Goal: Transaction & Acquisition: Purchase product/service

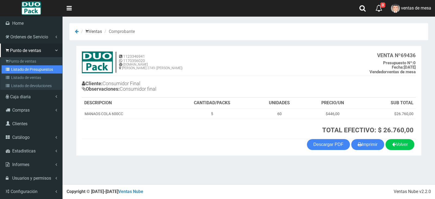
click at [6, 67] on icon at bounding box center [8, 69] width 5 height 4
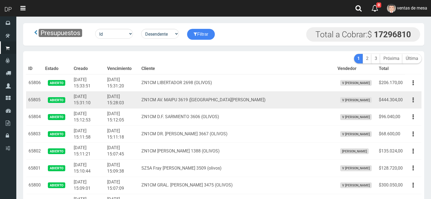
click at [179, 104] on td "ZN1CM AV. MAIPU 3619 ([GEOGRAPHIC_DATA][PERSON_NAME])" at bounding box center [237, 99] width 196 height 17
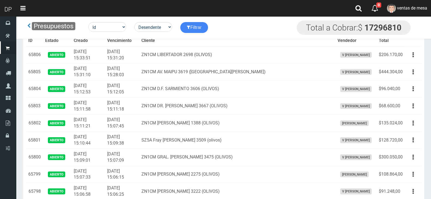
scroll to position [444, 0]
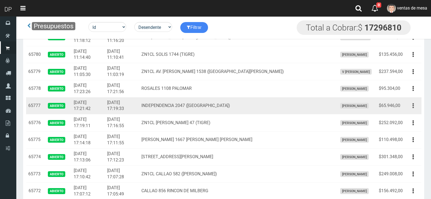
click at [411, 104] on button "button" at bounding box center [413, 106] width 12 height 10
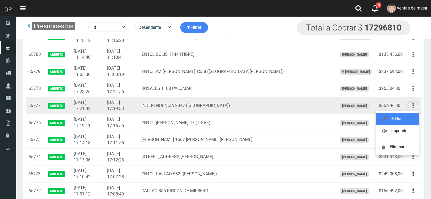
click at [409, 120] on link "Editar" at bounding box center [397, 119] width 43 height 12
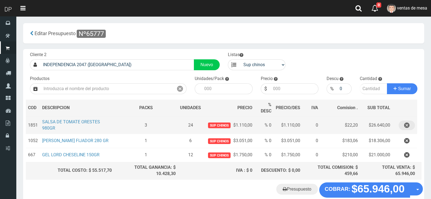
click at [411, 124] on button "button" at bounding box center [407, 126] width 16 height 10
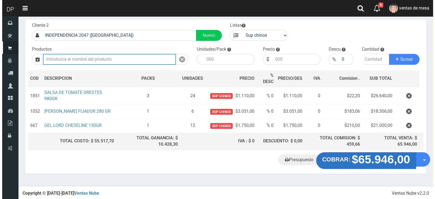
scroll to position [15, 0]
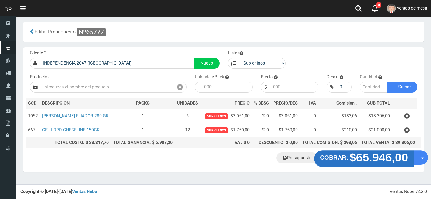
click at [363, 163] on strong "$65.946,00" at bounding box center [379, 157] width 58 height 13
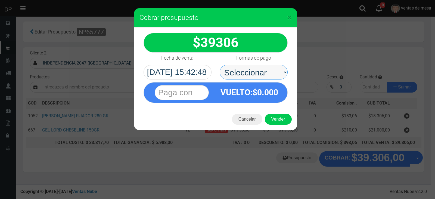
click at [264, 74] on select "Seleccionar Efectivo Tarjeta de Crédito Depósito Débito" at bounding box center [254, 72] width 68 height 15
select select "Efectivo"
click at [220, 65] on select "Seleccionar Efectivo Tarjeta de Crédito Depósito Débito" at bounding box center [254, 72] width 68 height 15
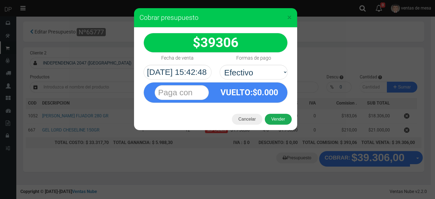
click at [281, 116] on button "Vender" at bounding box center [278, 119] width 27 height 11
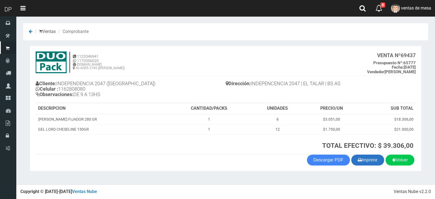
click at [358, 161] on icon "button" at bounding box center [360, 160] width 4 height 8
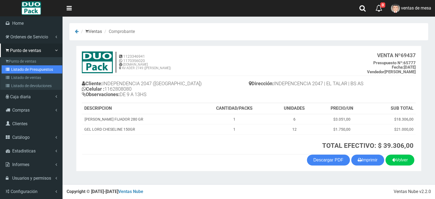
click at [12, 68] on link "Listado de Presupuestos" at bounding box center [32, 69] width 61 height 8
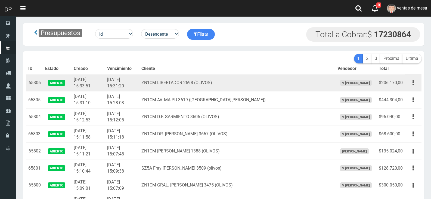
scroll to position [444, 0]
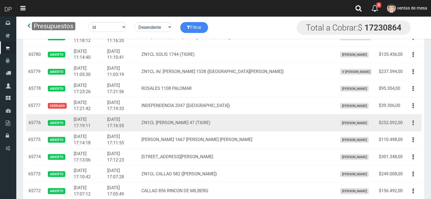
click at [416, 120] on button "button" at bounding box center [413, 123] width 12 height 10
click at [412, 129] on ul "Editar Imprimir Eliminar" at bounding box center [398, 150] width 44 height 45
click at [412, 127] on button "button" at bounding box center [413, 123] width 12 height 10
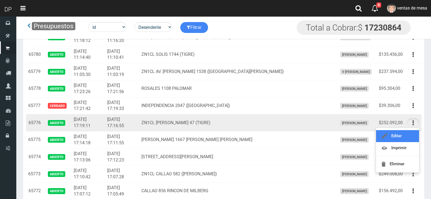
click at [412, 133] on link "Editar" at bounding box center [397, 136] width 43 height 12
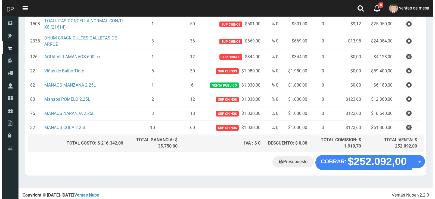
scroll to position [120, 0]
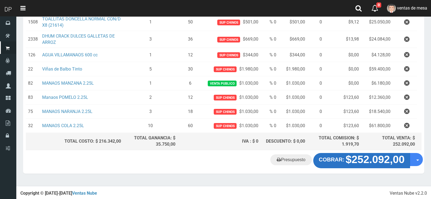
click at [363, 165] on strong "$252.092,00" at bounding box center [375, 159] width 59 height 12
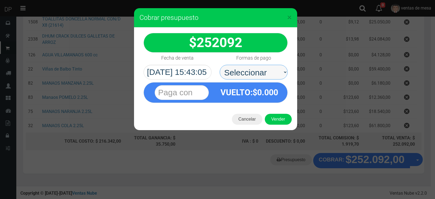
click at [225, 72] on select "Seleccionar Efectivo Tarjeta de Crédito Depósito Débito" at bounding box center [254, 72] width 68 height 15
select select "Efectivo"
click at [220, 65] on select "Seleccionar Efectivo Tarjeta de Crédito Depósito Débito" at bounding box center [254, 72] width 68 height 15
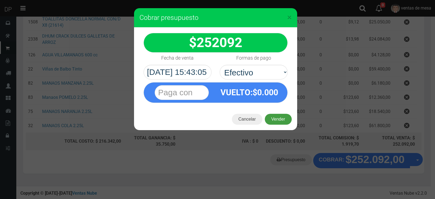
click at [273, 119] on button "Vender" at bounding box center [278, 119] width 27 height 11
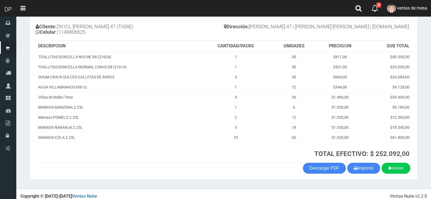
scroll to position [61, 0]
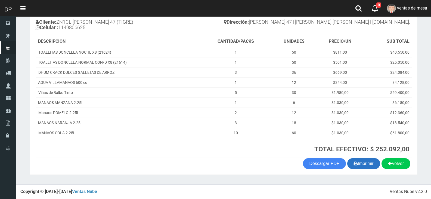
click at [374, 166] on button "Imprimir" at bounding box center [363, 163] width 33 height 11
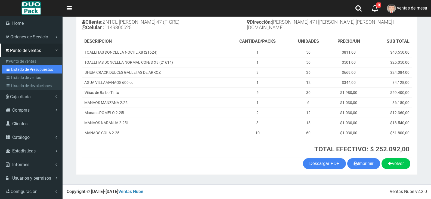
click at [36, 71] on link "Listado de Presupuestos" at bounding box center [32, 69] width 61 height 8
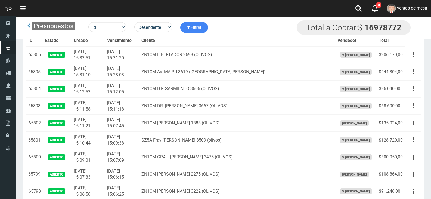
scroll to position [444, 0]
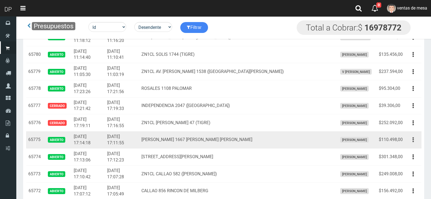
click at [412, 139] on button "button" at bounding box center [413, 140] width 12 height 10
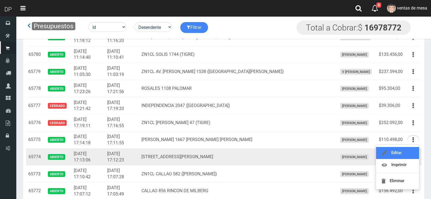
click at [412, 150] on link "Editar" at bounding box center [397, 153] width 43 height 12
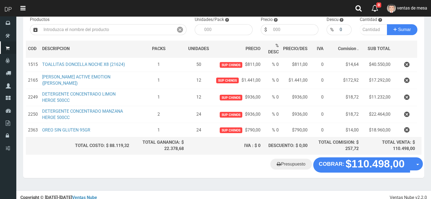
scroll to position [60, 0]
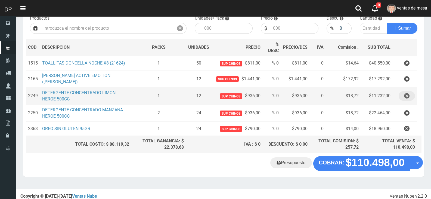
click at [403, 93] on button "button" at bounding box center [407, 96] width 16 height 10
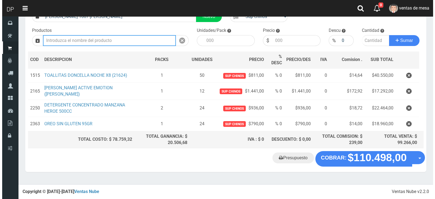
scroll to position [44, 0]
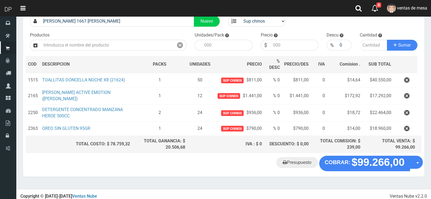
click at [355, 172] on div "Presupuesto COBRAR: $99.266,00 Opciones" at bounding box center [223, 166] width 401 height 21
click at [346, 170] on div "Presupuesto COBRAR: $99.266,00 Opciones" at bounding box center [223, 166] width 401 height 21
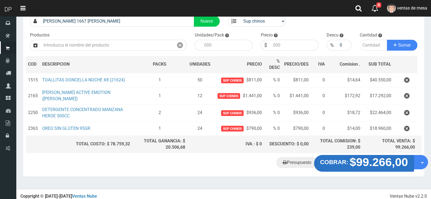
click at [334, 161] on strong "COBRAR:" at bounding box center [334, 162] width 28 height 7
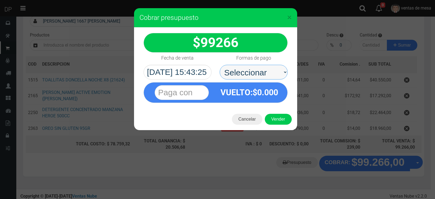
click at [237, 69] on select "Seleccionar Efectivo Tarjeta de Crédito Depósito Débito" at bounding box center [254, 72] width 68 height 15
select select "Efectivo"
click at [220, 65] on select "Seleccionar Efectivo Tarjeta de Crédito Depósito Débito" at bounding box center [254, 72] width 68 height 15
click at [273, 113] on div "Cancelar Vender" at bounding box center [215, 119] width 163 height 22
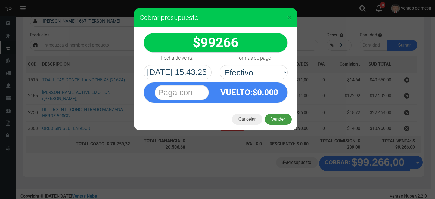
click at [277, 121] on button "Vender" at bounding box center [278, 119] width 27 height 11
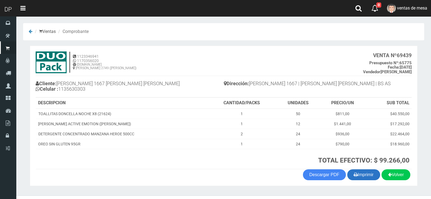
scroll to position [11, 0]
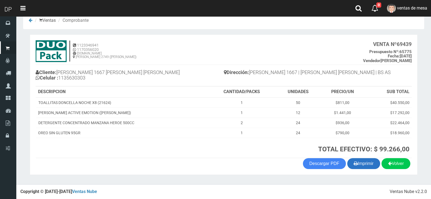
click at [367, 168] on button "Imprimir" at bounding box center [363, 163] width 33 height 11
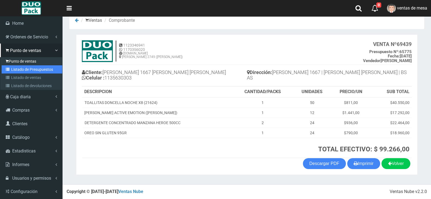
drag, startPoint x: 27, startPoint y: 69, endPoint x: 38, endPoint y: 58, distance: 14.8
click at [27, 69] on link "Listado de Presupuestos" at bounding box center [32, 69] width 61 height 8
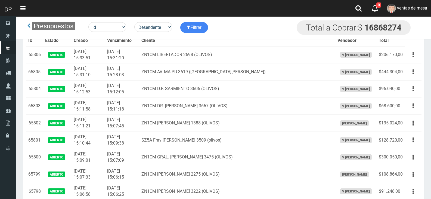
scroll to position [444, 0]
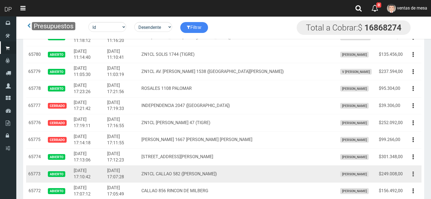
click at [409, 172] on button "button" at bounding box center [413, 174] width 12 height 10
click at [409, 183] on link "Editar" at bounding box center [397, 187] width 43 height 12
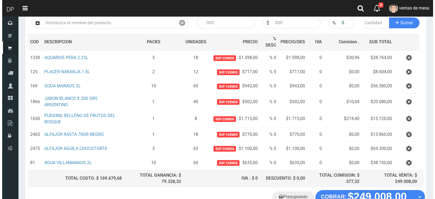
scroll to position [82, 0]
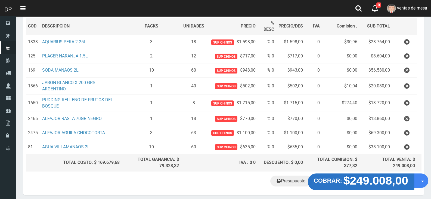
click at [360, 186] on strong "$249.008,00" at bounding box center [376, 180] width 65 height 13
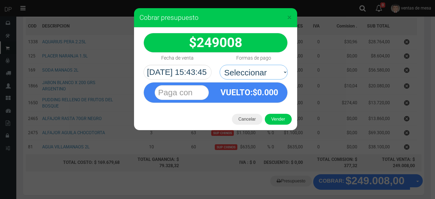
drag, startPoint x: 264, startPoint y: 75, endPoint x: 263, endPoint y: 98, distance: 22.3
click at [263, 77] on select "Seleccionar Efectivo Tarjeta de Crédito Depósito Débito" at bounding box center [254, 72] width 68 height 15
click at [263, 82] on div "249008 :$" at bounding box center [215, 67] width 163 height 81
click at [260, 78] on select "Seleccionar Efectivo Tarjeta de Crédito Depósito Débito" at bounding box center [254, 72] width 68 height 15
select select "Efectivo"
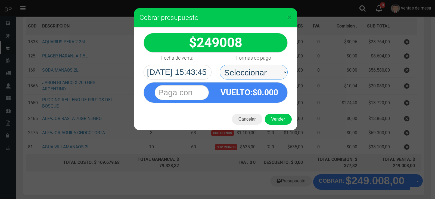
click at [220, 65] on select "Seleccionar Efectivo Tarjeta de Crédito Depósito Débito" at bounding box center [254, 72] width 68 height 15
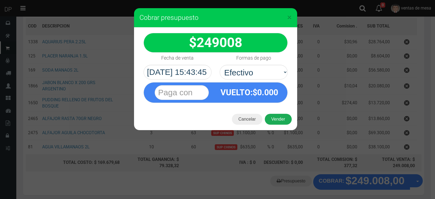
click at [283, 124] on button "Vender" at bounding box center [278, 119] width 27 height 11
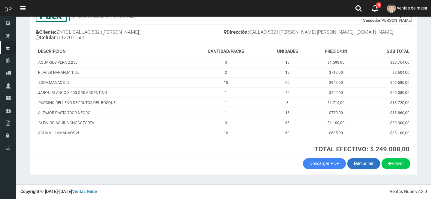
scroll to position [51, 0]
drag, startPoint x: 366, startPoint y: 164, endPoint x: 364, endPoint y: 162, distance: 3.2
click at [366, 165] on button "Imprimir" at bounding box center [363, 163] width 33 height 11
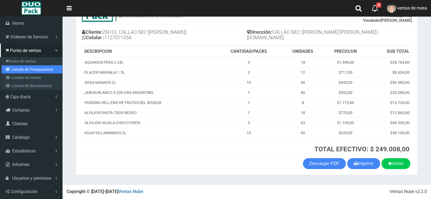
click at [30, 71] on link "Listado de Presupuestos" at bounding box center [32, 69] width 61 height 8
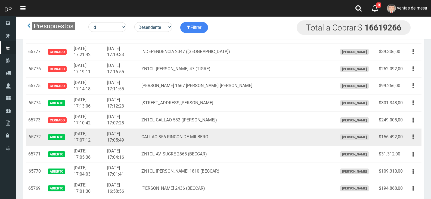
scroll to position [498, 0]
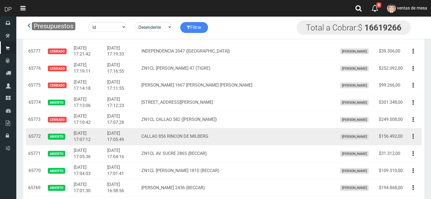
drag, startPoint x: 416, startPoint y: 137, endPoint x: 412, endPoint y: 150, distance: 13.6
click at [416, 137] on button "button" at bounding box center [413, 137] width 12 height 10
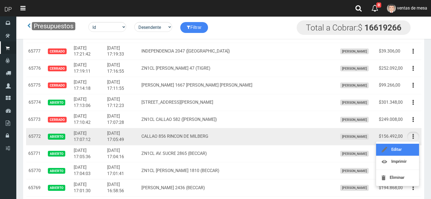
click at [412, 150] on link "Editar" at bounding box center [397, 150] width 43 height 12
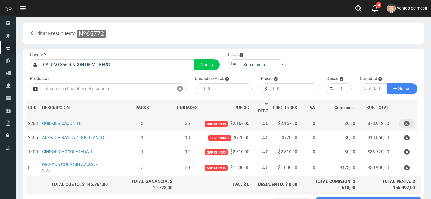
click at [405, 124] on icon "button" at bounding box center [406, 124] width 5 height 10
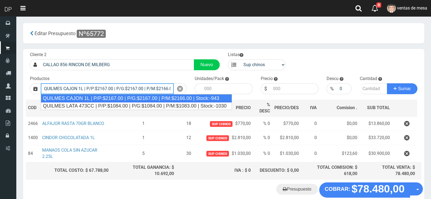
type input "QUILMES CAJON 1L | P/P:$2167.00 | P/G:$2167.00 | P/M:$2166.00 | Stock:-943"
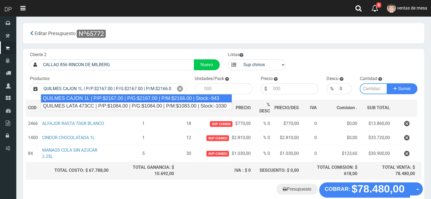
type input "12"
type input "2167.00"
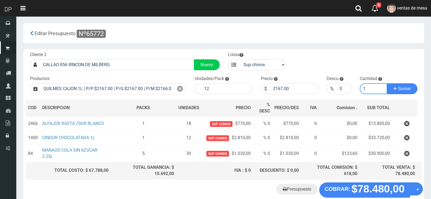
type input "1"
click at [387, 83] on button "Sumar" at bounding box center [402, 88] width 30 height 11
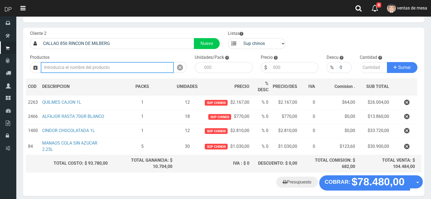
scroll to position [44, 0]
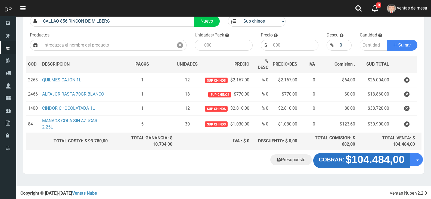
click at [369, 156] on strong "$104.484,00" at bounding box center [375, 159] width 59 height 12
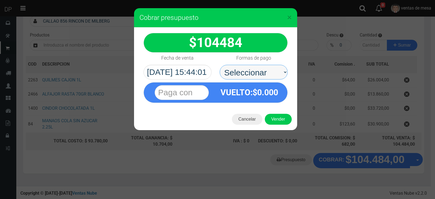
click at [235, 66] on select "Seleccionar Efectivo Tarjeta de Crédito Depósito Débito" at bounding box center [254, 72] width 68 height 15
click at [220, 65] on select "Seleccionar Efectivo Tarjeta de Crédito Depósito Débito" at bounding box center [254, 72] width 68 height 15
click at [254, 73] on select "Seleccionar Efectivo Tarjeta de Crédito Depósito Débito" at bounding box center [254, 72] width 68 height 15
select select "Efectivo"
click at [220, 65] on select "Seleccionar Efectivo Tarjeta de Crédito Depósito Débito" at bounding box center [254, 72] width 68 height 15
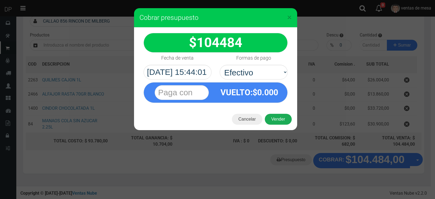
click at [276, 117] on button "Vender" at bounding box center [278, 119] width 27 height 11
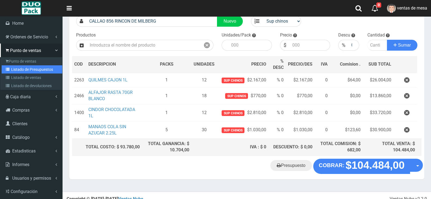
click at [19, 72] on link "Listado de Presupuestos" at bounding box center [32, 69] width 61 height 8
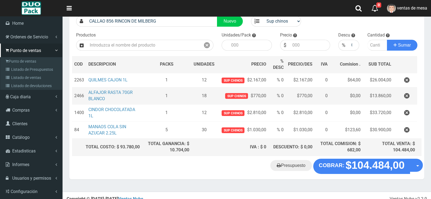
click at [101, 88] on td "ALFAJOR RASTA 70GR BLANCO" at bounding box center [114, 95] width 56 height 17
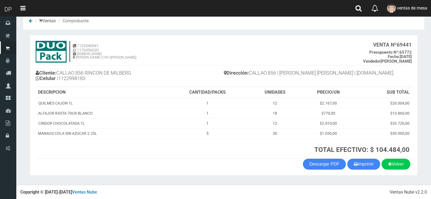
scroll to position [11, 0]
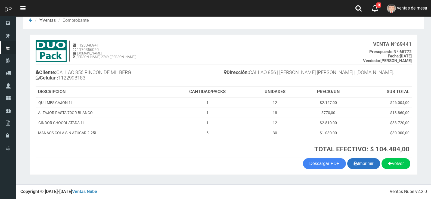
click at [369, 168] on button "Imprimir" at bounding box center [363, 163] width 33 height 11
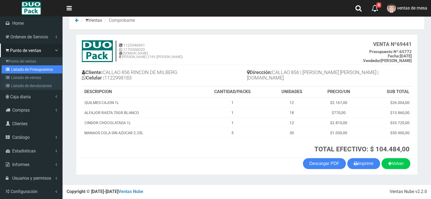
click at [13, 69] on link "Listado de Presupuestos" at bounding box center [32, 69] width 61 height 8
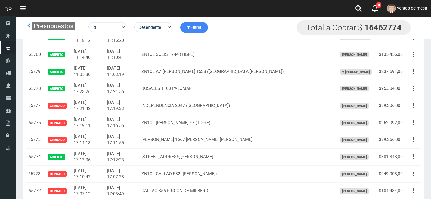
scroll to position [586, 0]
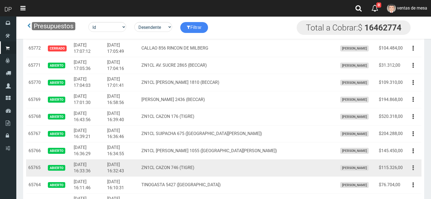
drag, startPoint x: 412, startPoint y: 166, endPoint x: 412, endPoint y: 177, distance: 11.4
click at [412, 166] on button "button" at bounding box center [413, 168] width 12 height 10
click at [412, 181] on link "Editar" at bounding box center [397, 181] width 43 height 12
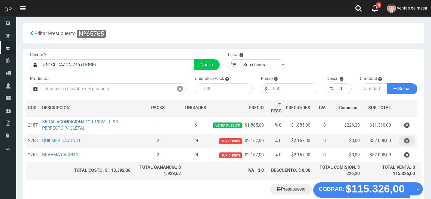
click at [408, 138] on icon "button" at bounding box center [406, 141] width 5 height 10
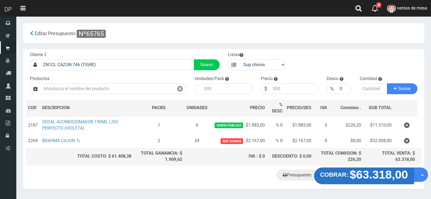
click at [366, 170] on strong "$63.318,00" at bounding box center [379, 174] width 58 height 13
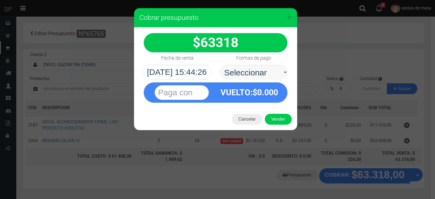
click at [248, 65] on select "Seleccionar Efectivo Tarjeta de Crédito Depósito Débito" at bounding box center [254, 72] width 68 height 15
select select "Efectivo"
click at [220, 65] on select "Seleccionar Efectivo Tarjeta de Crédito Depósito Débito" at bounding box center [254, 72] width 68 height 15
click at [279, 119] on button "Vender" at bounding box center [278, 119] width 27 height 11
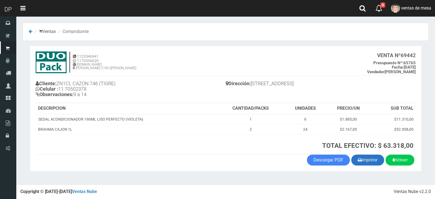
click at [370, 161] on button "Imprimir" at bounding box center [367, 160] width 33 height 11
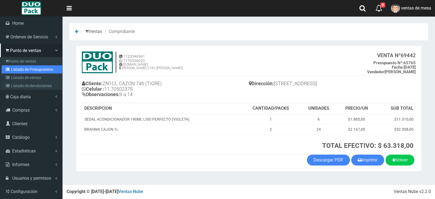
drag, startPoint x: 12, startPoint y: 67, endPoint x: 111, endPoint y: 36, distance: 103.5
click at [12, 67] on link "Listado de Presupuestos" at bounding box center [32, 69] width 61 height 8
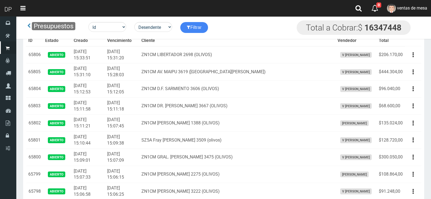
scroll to position [614, 0]
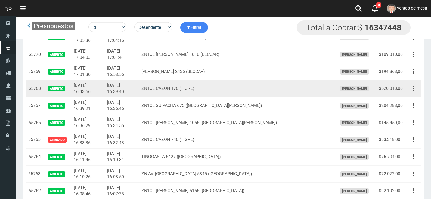
click at [415, 87] on button "button" at bounding box center [413, 89] width 12 height 10
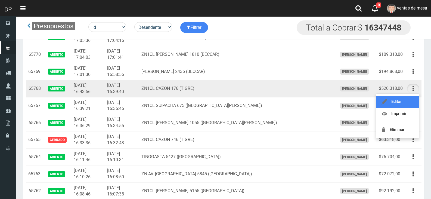
click at [411, 99] on link "Editar" at bounding box center [397, 102] width 43 height 12
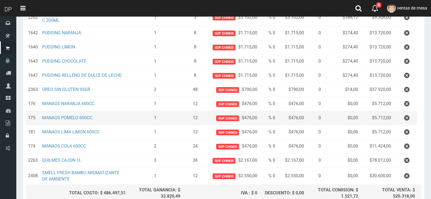
scroll to position [188, 0]
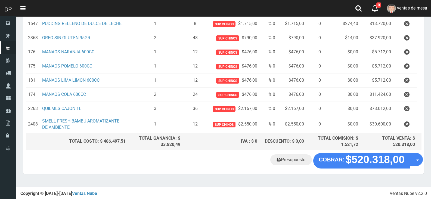
click at [412, 108] on button "button" at bounding box center [407, 109] width 16 height 10
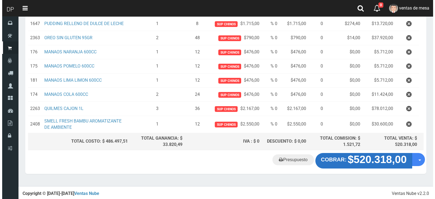
scroll to position [174, 0]
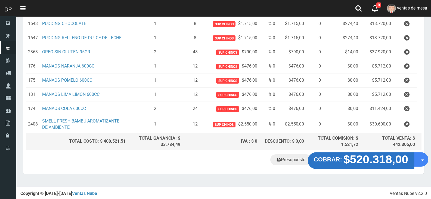
click at [369, 162] on strong "$520.318,00" at bounding box center [376, 159] width 65 height 13
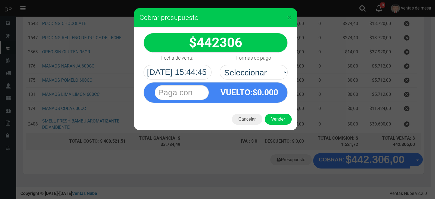
click at [262, 89] on span "0.000" at bounding box center [267, 93] width 21 height 10
click at [259, 76] on select "Seleccionar Efectivo Tarjeta de Crédito Depósito Débito" at bounding box center [254, 72] width 68 height 15
select select "Efectivo"
click at [220, 65] on select "Seleccionar Efectivo Tarjeta de Crédito Depósito Débito" at bounding box center [254, 72] width 68 height 15
click at [273, 112] on div "Cancelar Vender" at bounding box center [215, 119] width 163 height 22
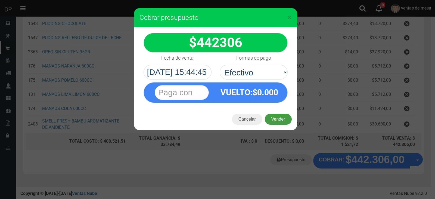
click at [276, 118] on button "Vender" at bounding box center [278, 119] width 27 height 11
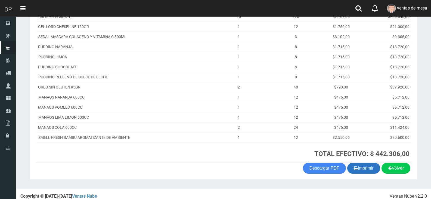
scroll to position [102, 0]
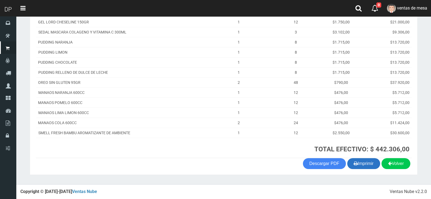
click at [368, 164] on button "Imprimir" at bounding box center [363, 163] width 33 height 11
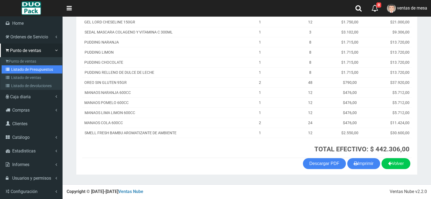
drag, startPoint x: 28, startPoint y: 66, endPoint x: 48, endPoint y: 52, distance: 24.3
click at [28, 66] on link "Listado de Presupuestos" at bounding box center [32, 69] width 61 height 8
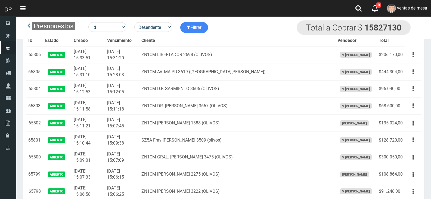
scroll to position [614, 0]
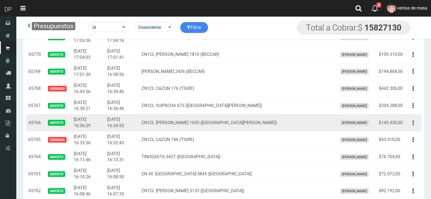
click at [411, 126] on button "button" at bounding box center [413, 123] width 12 height 10
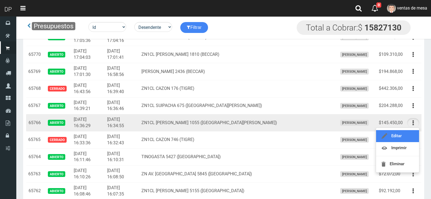
click at [409, 138] on link "Editar" at bounding box center [397, 136] width 43 height 12
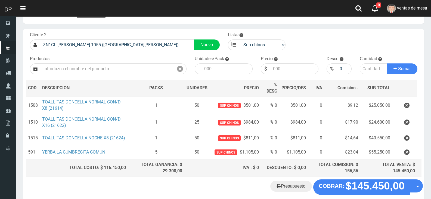
scroll to position [46, 0]
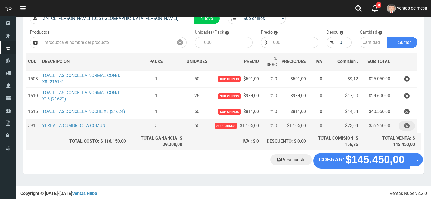
click at [409, 123] on icon "button" at bounding box center [406, 126] width 5 height 10
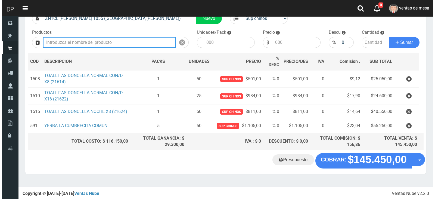
scroll to position [32, 0]
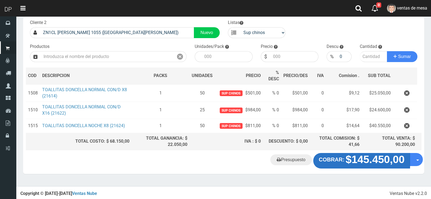
click at [348, 162] on strong "$145.450,00" at bounding box center [375, 160] width 59 height 12
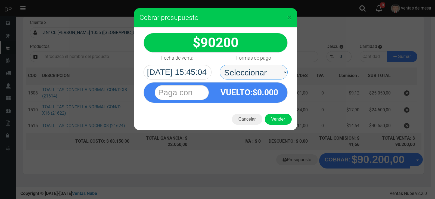
drag, startPoint x: 265, startPoint y: 70, endPoint x: 265, endPoint y: 79, distance: 9.0
click at [265, 70] on select "Seleccionar Efectivo Tarjeta de Crédito Depósito Débito" at bounding box center [254, 72] width 68 height 15
select select "Efectivo"
click at [220, 65] on select "Seleccionar Efectivo Tarjeta de Crédito Depósito Débito" at bounding box center [254, 72] width 68 height 15
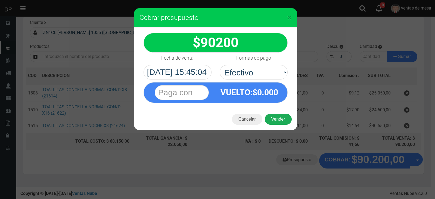
click at [277, 117] on button "Vender" at bounding box center [278, 119] width 27 height 11
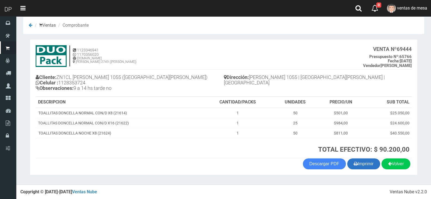
scroll to position [7, 0]
click at [347, 164] on button "Imprimir" at bounding box center [363, 163] width 33 height 11
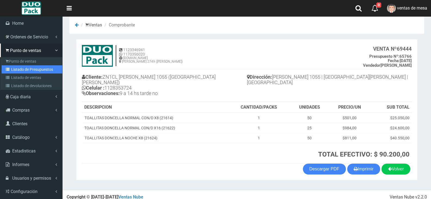
click at [33, 67] on link "Listado de Presupuestos" at bounding box center [32, 69] width 61 height 8
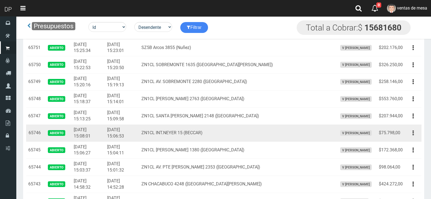
scroll to position [955, 0]
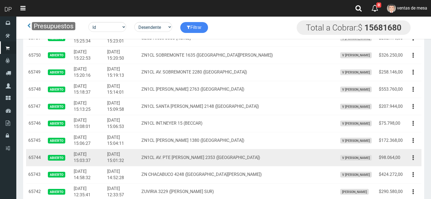
click at [406, 159] on td "Editar Imprimir Eliminar" at bounding box center [413, 157] width 17 height 17
click at [410, 159] on button "button" at bounding box center [413, 158] width 12 height 10
click at [408, 168] on link "Editar" at bounding box center [397, 171] width 43 height 12
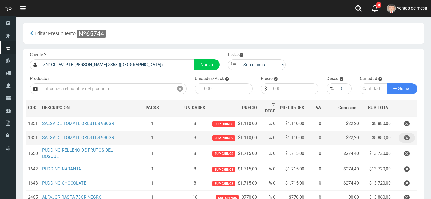
click at [407, 136] on icon "button" at bounding box center [406, 138] width 5 height 10
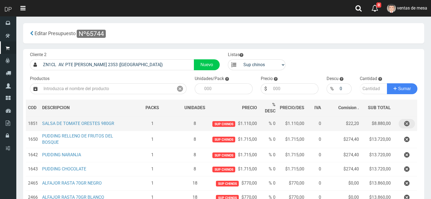
click at [399, 121] on td at bounding box center [405, 123] width 24 height 14
click at [402, 123] on button "button" at bounding box center [407, 124] width 16 height 10
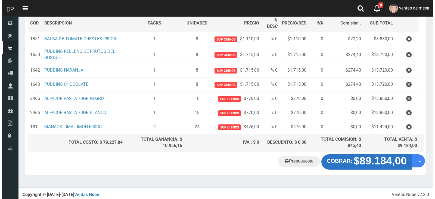
scroll to position [72, 0]
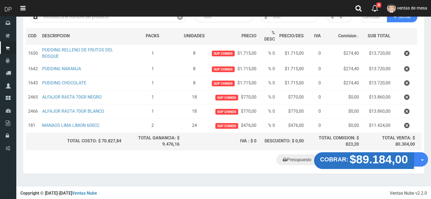
click at [371, 155] on strong "$89.184,00" at bounding box center [379, 159] width 58 height 13
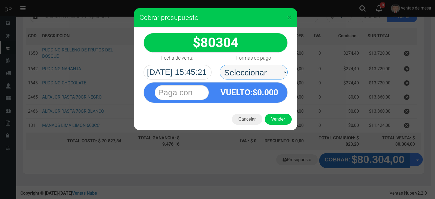
drag, startPoint x: 261, startPoint y: 67, endPoint x: 261, endPoint y: 77, distance: 10.3
click at [257, 65] on select "Seleccionar Efectivo Tarjeta de Crédito Depósito Débito" at bounding box center [254, 72] width 68 height 15
click at [220, 65] on select "Seleccionar Efectivo Tarjeta de Crédito Depósito Débito" at bounding box center [254, 72] width 68 height 15
click at [270, 78] on select "Seleccionar Efectivo Tarjeta de Crédito Depósito Débito" at bounding box center [254, 72] width 68 height 15
select select "Efectivo"
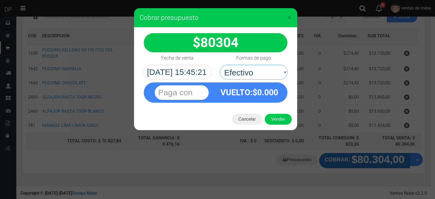
click at [220, 65] on select "Seleccionar Efectivo Tarjeta de Crédito Depósito Débito" at bounding box center [254, 72] width 68 height 15
click at [278, 118] on button "Vender" at bounding box center [278, 119] width 27 height 11
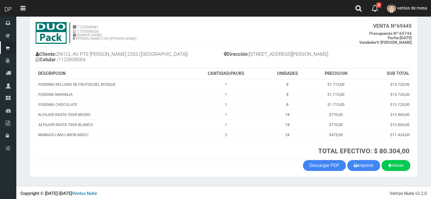
scroll to position [31, 0]
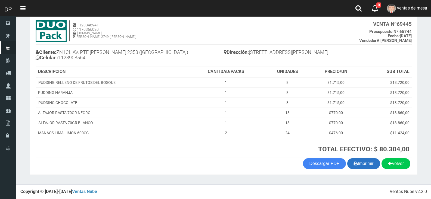
click at [371, 165] on button "Imprimir" at bounding box center [363, 163] width 33 height 11
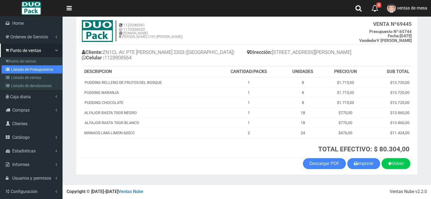
click at [8, 71] on link "Listado de Presupuestos" at bounding box center [32, 69] width 61 height 8
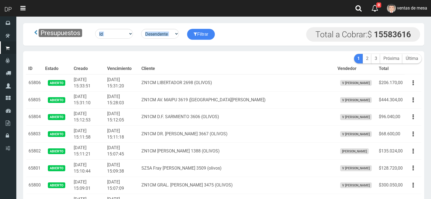
click at [243, 42] on div "Presupuestos Id Facturado Valor vencimiento vendedor cliente Desendente Ascende…" at bounding box center [223, 34] width 401 height 23
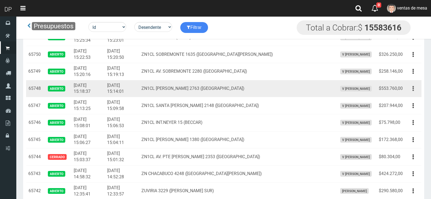
click at [413, 90] on icon "button" at bounding box center [413, 89] width 1 height 10
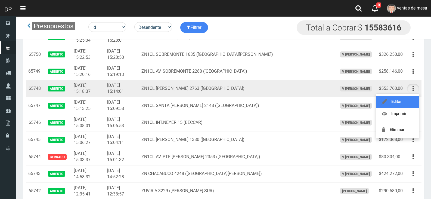
click at [410, 102] on link "Editar" at bounding box center [397, 102] width 43 height 12
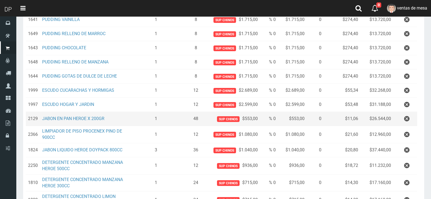
scroll to position [109, 0]
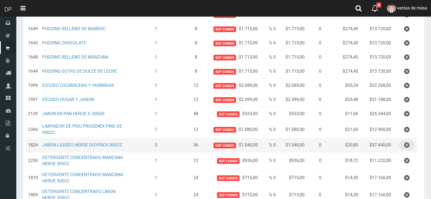
click at [403, 145] on button "button" at bounding box center [407, 145] width 16 height 10
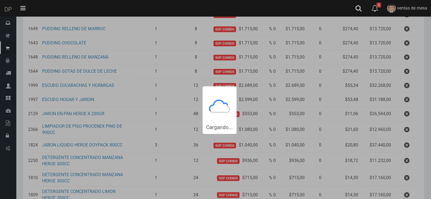
scroll to position [0, 0]
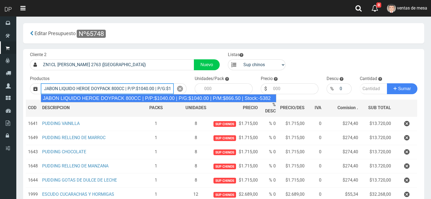
type input "JABON LIQUIDO HEROE DOYPACK 800CC | P/P:$1040.00 | P/G:$1040.00 | P/M:$866.50 |…"
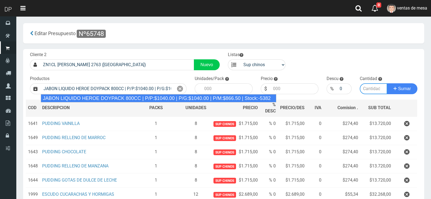
type input "12"
type input "1040.00"
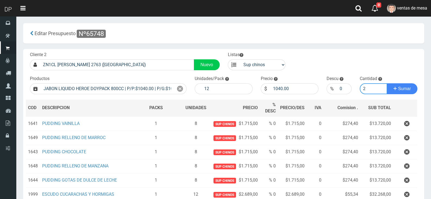
type input "2"
click at [387, 83] on button "Sumar" at bounding box center [402, 88] width 30 height 11
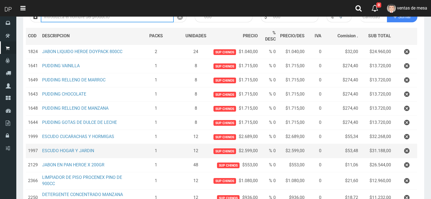
scroll to position [163, 0]
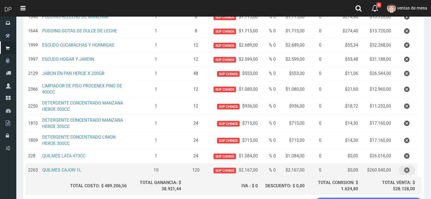
click at [409, 168] on icon "button" at bounding box center [406, 170] width 5 height 10
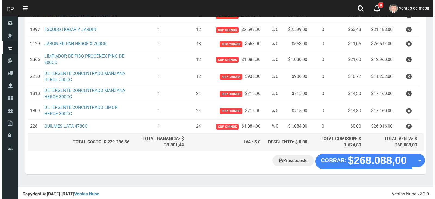
scroll to position [194, 0]
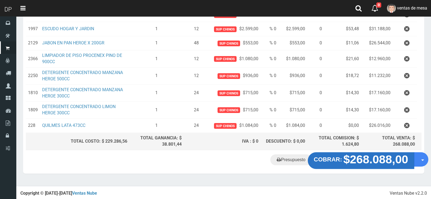
click at [351, 162] on strong "$268.088,00" at bounding box center [376, 159] width 65 height 13
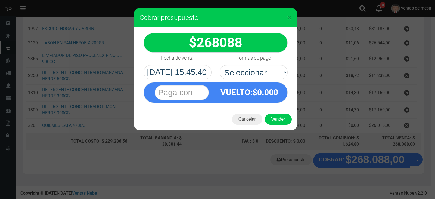
click at [258, 67] on select "Seleccionar Efectivo Tarjeta de Crédito Depósito Débito" at bounding box center [254, 72] width 68 height 15
click at [262, 67] on select "Seleccionar Efectivo Tarjeta de Crédito Depósito Débito" at bounding box center [254, 72] width 68 height 15
select select "Efectivo"
click at [220, 65] on select "Seleccionar Efectivo Tarjeta de Crédito Depósito Débito" at bounding box center [254, 72] width 68 height 15
click at [277, 121] on button "Vender" at bounding box center [278, 119] width 27 height 11
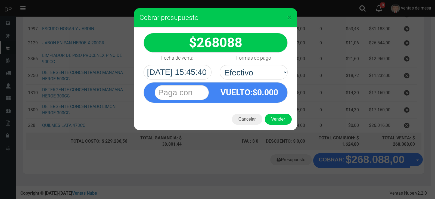
click at [0, 0] on div "Cargando..." at bounding box center [0, 0] width 0 height 0
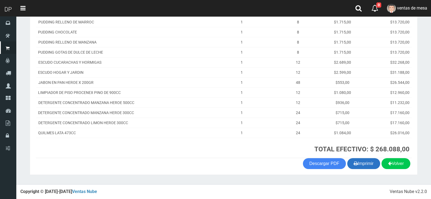
scroll to position [117, 0]
click at [360, 168] on button "Imprimir" at bounding box center [363, 163] width 33 height 11
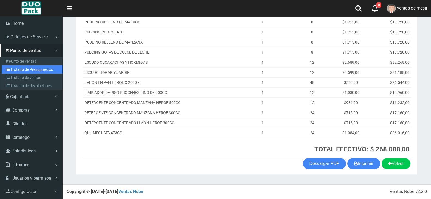
click at [17, 72] on link "Listado de Presupuestos" at bounding box center [32, 69] width 61 height 8
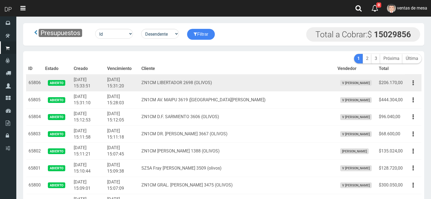
click at [129, 84] on td "2025-08-26 15:31:20" at bounding box center [122, 82] width 34 height 17
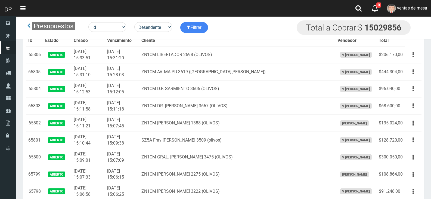
scroll to position [785, 0]
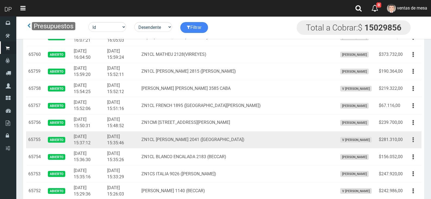
click at [408, 138] on button "button" at bounding box center [413, 140] width 12 height 10
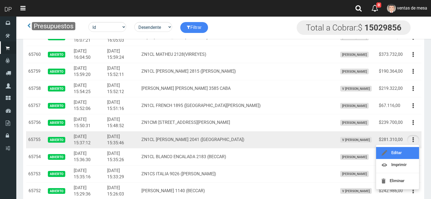
click at [408, 150] on link "Editar" at bounding box center [397, 153] width 43 height 12
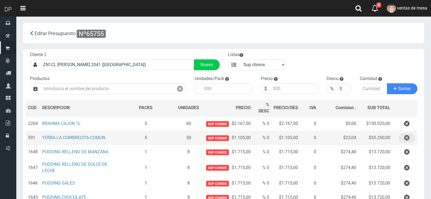
click at [412, 136] on button "button" at bounding box center [407, 138] width 16 height 10
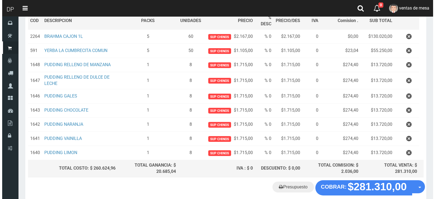
scroll to position [100, 0]
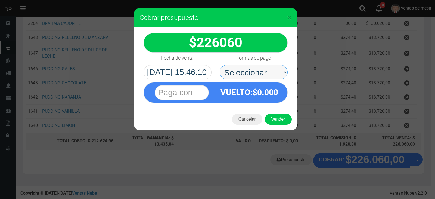
click at [265, 75] on select "Seleccionar Efectivo Tarjeta de Crédito Depósito Débito" at bounding box center [254, 72] width 68 height 15
select select "Efectivo"
click at [220, 65] on select "Seleccionar Efectivo Tarjeta de Crédito Depósito Débito" at bounding box center [254, 72] width 68 height 15
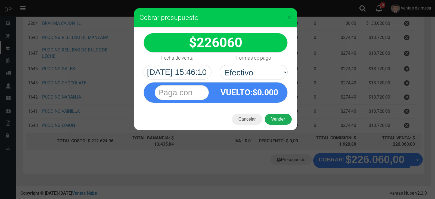
click at [274, 119] on button "Vender" at bounding box center [278, 119] width 27 height 11
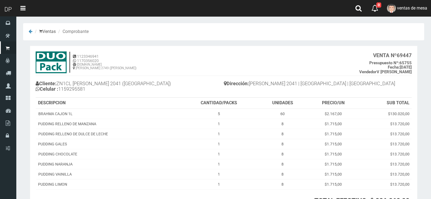
scroll to position [51, 0]
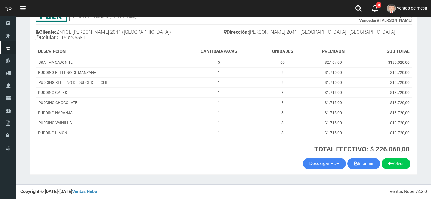
click at [357, 158] on th "TOTAL EFECTIVO: $ 226.060,00" at bounding box center [296, 148] width 232 height 20
click at [357, 163] on button "Imprimir" at bounding box center [363, 163] width 33 height 11
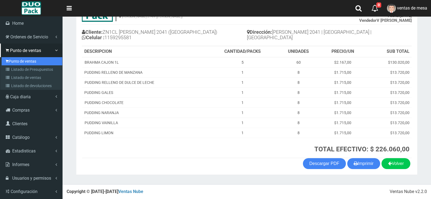
click at [26, 65] on link "Punto de ventas" at bounding box center [32, 61] width 61 height 8
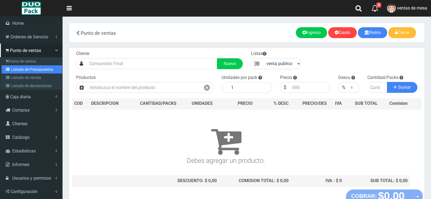
click at [14, 69] on link "Listado de Presupuestos" at bounding box center [32, 69] width 61 height 8
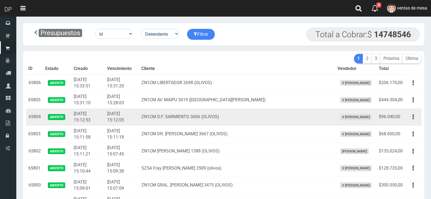
click at [139, 114] on td "2025-08-26 15:12:05" at bounding box center [122, 117] width 34 height 17
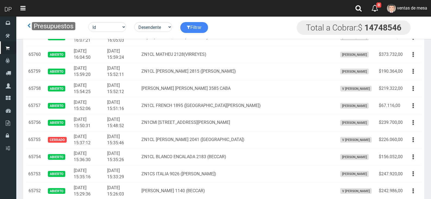
scroll to position [927, 0]
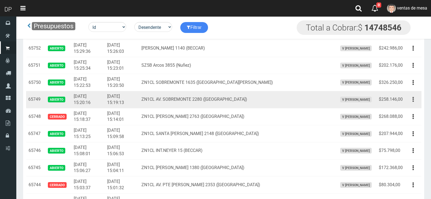
click at [410, 101] on button "button" at bounding box center [413, 100] width 12 height 10
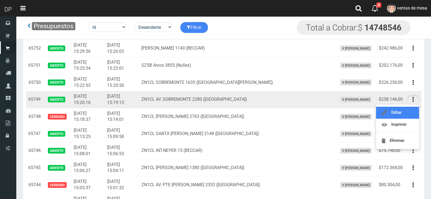
click at [409, 111] on link "Editar" at bounding box center [397, 113] width 43 height 12
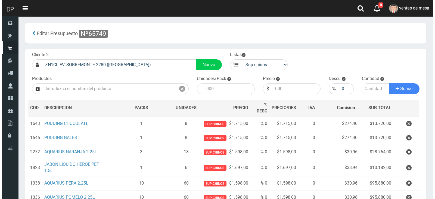
scroll to position [54, 0]
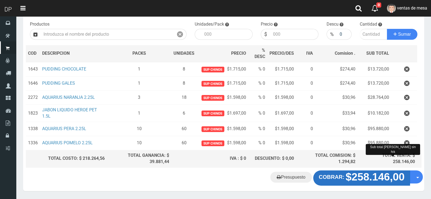
click at [363, 179] on strong "$258.146,00" at bounding box center [375, 177] width 59 height 12
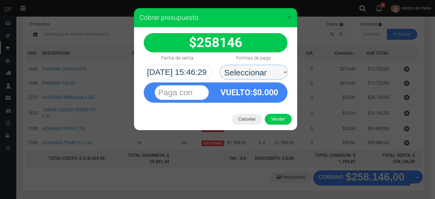
drag, startPoint x: 232, startPoint y: 68, endPoint x: 238, endPoint y: 79, distance: 12.2
click at [232, 68] on select "Seleccionar Efectivo Tarjeta de Crédito Depósito Débito" at bounding box center [254, 72] width 68 height 15
select select "Efectivo"
click at [220, 65] on select "Seleccionar Efectivo Tarjeta de Crédito Depósito Débito" at bounding box center [254, 72] width 68 height 15
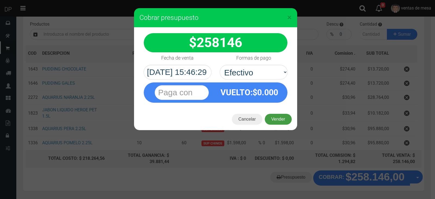
click at [269, 121] on button "Vender" at bounding box center [278, 119] width 27 height 11
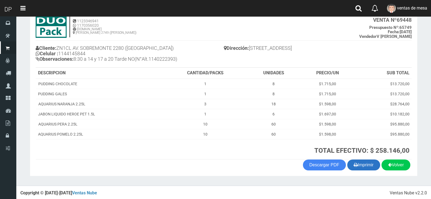
scroll to position [37, 0]
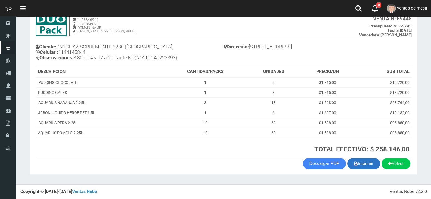
click at [367, 168] on button "Imprimir" at bounding box center [363, 163] width 33 height 11
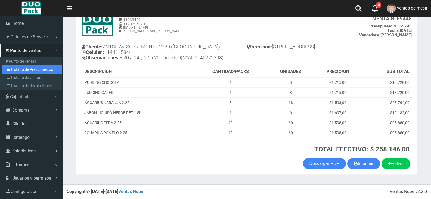
drag, startPoint x: 23, startPoint y: 67, endPoint x: 93, endPoint y: 30, distance: 79.0
click at [23, 67] on link "Listado de Presupuestos" at bounding box center [32, 69] width 61 height 8
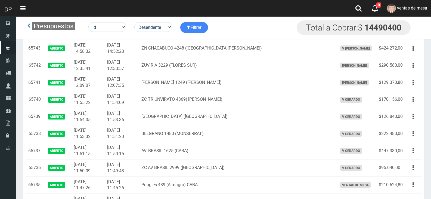
scroll to position [910, 0]
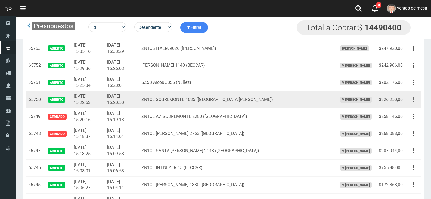
click at [408, 97] on button "button" at bounding box center [413, 100] width 12 height 10
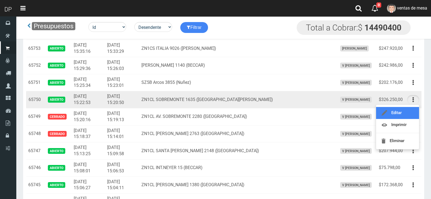
click at [410, 110] on link "Editar" at bounding box center [397, 113] width 43 height 12
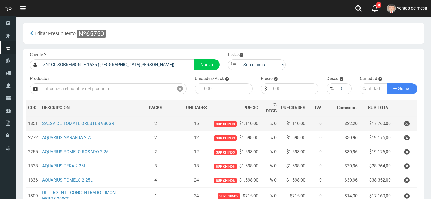
click at [404, 129] on td at bounding box center [405, 123] width 24 height 14
click at [406, 127] on icon "button" at bounding box center [406, 124] width 5 height 10
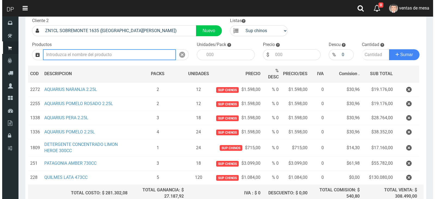
scroll to position [86, 0]
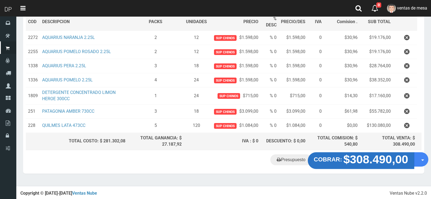
click at [369, 153] on strong "$308.490,00" at bounding box center [376, 159] width 65 height 13
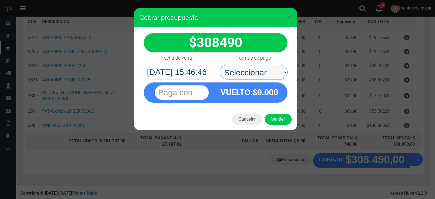
click at [270, 78] on select "Seleccionar Efectivo Tarjeta de Crédito Depósito Débito" at bounding box center [254, 72] width 68 height 15
select select "Efectivo"
click at [220, 65] on select "Seleccionar Efectivo Tarjeta de Crédito Depósito Débito" at bounding box center [254, 72] width 68 height 15
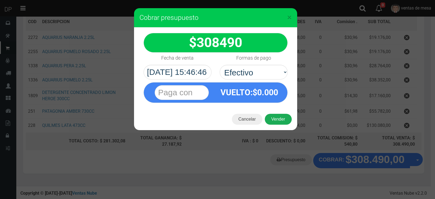
click at [276, 123] on button "Vender" at bounding box center [278, 119] width 27 height 11
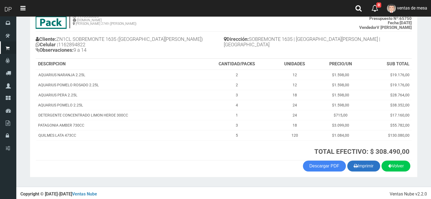
scroll to position [47, 0]
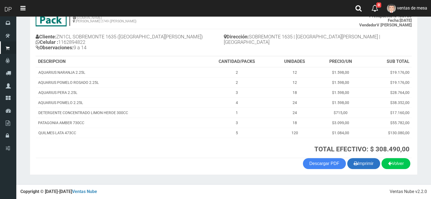
click at [366, 162] on button "Imprimir" at bounding box center [363, 163] width 33 height 11
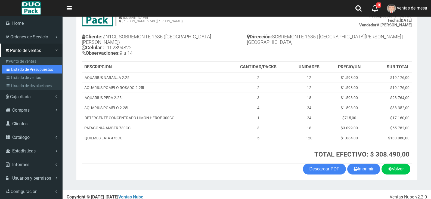
click at [26, 70] on link "Listado de Presupuestos" at bounding box center [32, 69] width 61 height 8
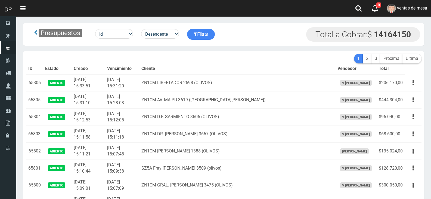
click at [173, 88] on td "ZN1CM LIBERTADOR 2698 (OLIVOS)" at bounding box center [237, 82] width 196 height 17
click at [182, 70] on th "Cliente" at bounding box center [237, 68] width 196 height 11
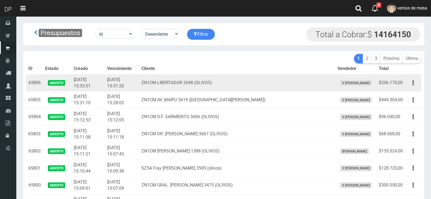
scroll to position [785, 0]
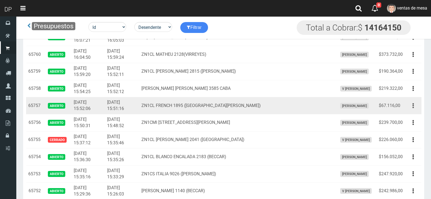
click at [414, 108] on icon "button" at bounding box center [413, 106] width 1 height 10
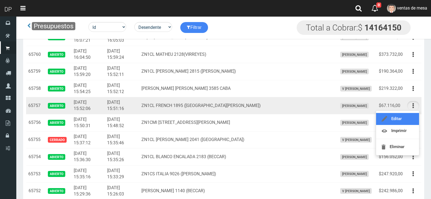
click at [415, 120] on link "Editar" at bounding box center [397, 119] width 43 height 12
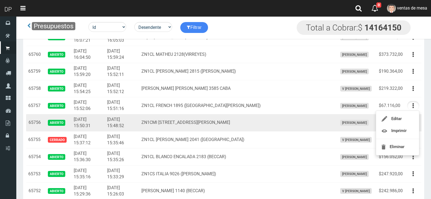
drag, startPoint x: 415, startPoint y: 120, endPoint x: 409, endPoint y: 119, distance: 6.5
click at [415, 120] on button "button" at bounding box center [413, 123] width 12 height 10
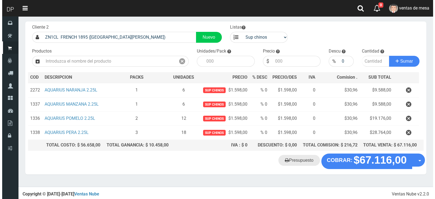
scroll to position [28, 0]
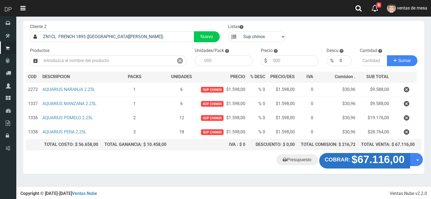
click at [327, 160] on strong "COBRAR:" at bounding box center [338, 159] width 26 height 6
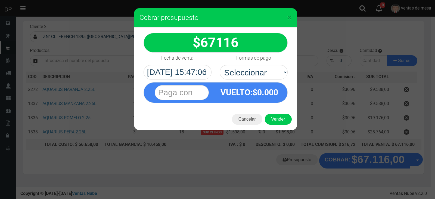
click at [254, 83] on div "VUELTO :$ 0.000" at bounding box center [250, 92] width 68 height 20
drag, startPoint x: 254, startPoint y: 70, endPoint x: 254, endPoint y: 75, distance: 5.2
click at [254, 70] on select "Seleccionar Efectivo Tarjeta de Crédito Depósito Débito" at bounding box center [254, 72] width 68 height 15
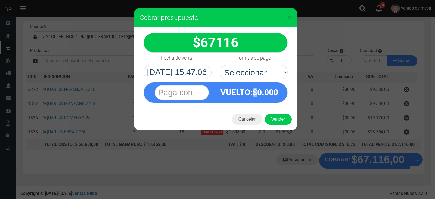
click at [257, 89] on strong "VUELTO :$ 0.000" at bounding box center [250, 93] width 58 height 10
click at [260, 77] on select "Seleccionar Efectivo Tarjeta de Crédito Depósito Débito" at bounding box center [254, 72] width 68 height 15
select select "Efectivo"
click at [220, 65] on select "Seleccionar Efectivo Tarjeta de Crédito Depósito Débito" at bounding box center [254, 72] width 68 height 15
click at [273, 117] on button "Vender" at bounding box center [278, 119] width 27 height 11
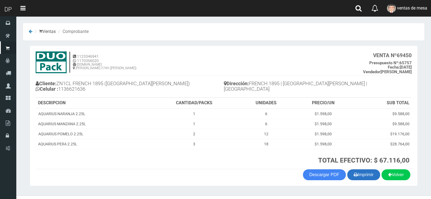
scroll to position [11, 0]
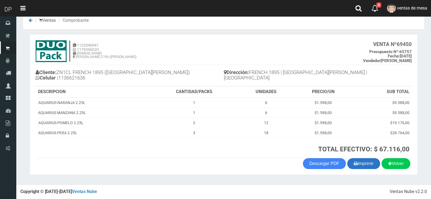
click at [359, 168] on button "Imprimir" at bounding box center [363, 163] width 33 height 11
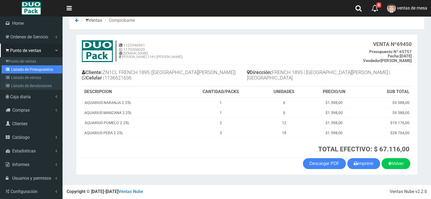
click at [12, 72] on link "Listado de Presupuestos" at bounding box center [32, 69] width 61 height 8
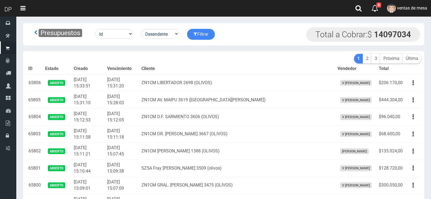
click at [186, 71] on th "Cliente" at bounding box center [237, 68] width 196 height 11
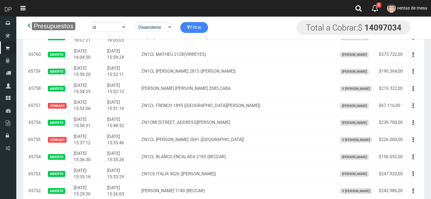
scroll to position [620, 0]
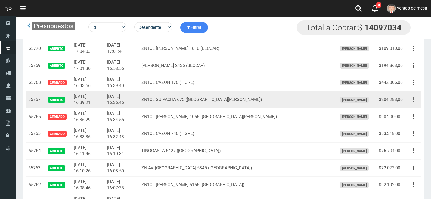
click at [417, 100] on button "button" at bounding box center [413, 100] width 12 height 10
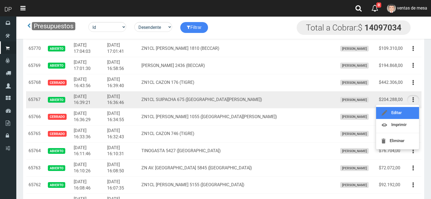
click at [413, 111] on link "Editar" at bounding box center [397, 113] width 43 height 12
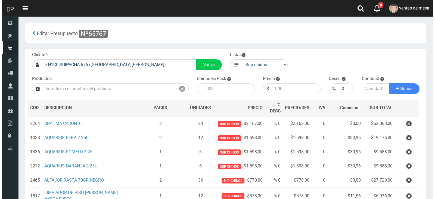
scroll to position [136, 0]
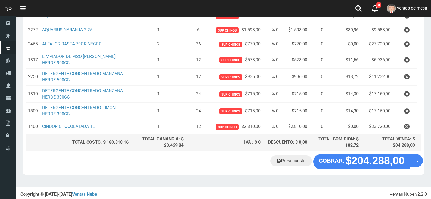
drag, startPoint x: 346, startPoint y: 175, endPoint x: 347, endPoint y: 170, distance: 4.5
click at [346, 175] on section "× Titulo del Msj texto Mas Texto Cancelar Aceptar Editar Presupuesto Nº65767" at bounding box center [223, 33] width 415 height 307
click at [347, 170] on div "Presupuesto COBRAR: $204.288,00 Opciones" at bounding box center [223, 164] width 401 height 21
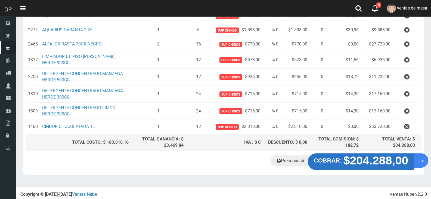
click at [347, 164] on strong "$204.288,00" at bounding box center [376, 160] width 65 height 13
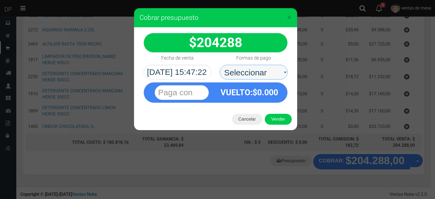
drag, startPoint x: 284, startPoint y: 66, endPoint x: 280, endPoint y: 76, distance: 10.6
click at [284, 66] on select "Seleccionar Efectivo Tarjeta de Crédito Depósito Débito" at bounding box center [254, 72] width 68 height 15
select select "Efectivo"
click at [220, 65] on select "Seleccionar Efectivo Tarjeta de Crédito Depósito Débito" at bounding box center [254, 72] width 68 height 15
click at [279, 95] on div "VUELTO :$ 0.000" at bounding box center [250, 92] width 68 height 20
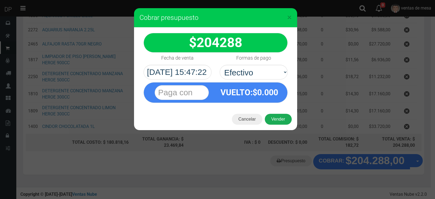
click at [282, 120] on button "Vender" at bounding box center [278, 119] width 27 height 11
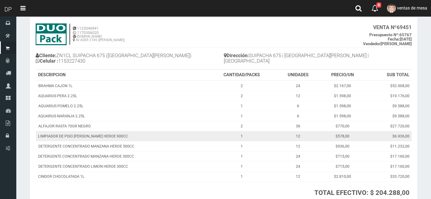
scroll to position [72, 0]
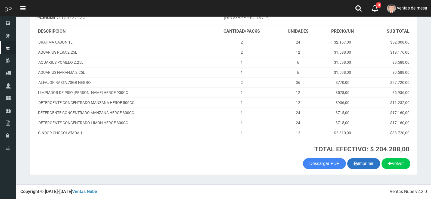
click at [369, 163] on button "Imprimir" at bounding box center [363, 163] width 33 height 11
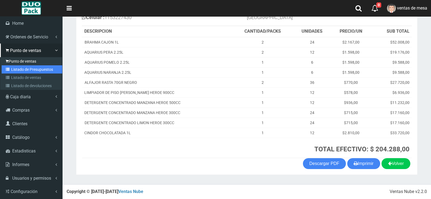
click at [15, 66] on link "Listado de Presupuestos" at bounding box center [32, 69] width 61 height 8
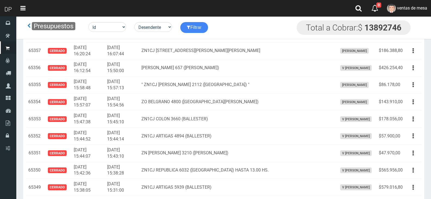
scroll to position [399, 0]
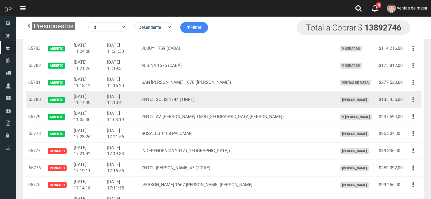
click at [416, 100] on button "button" at bounding box center [413, 100] width 12 height 10
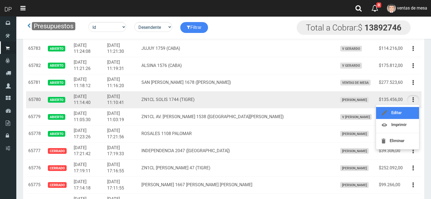
click at [411, 112] on link "Editar" at bounding box center [397, 113] width 43 height 12
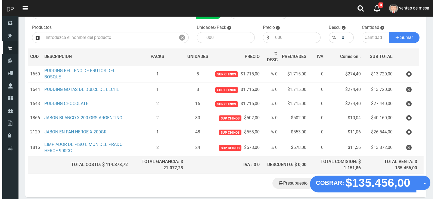
scroll to position [75, 0]
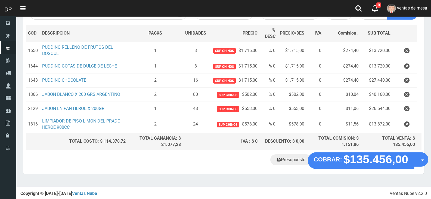
click at [362, 168] on div "Presupuesto COBRAR: $135.456,00 Opciones" at bounding box center [223, 163] width 401 height 21
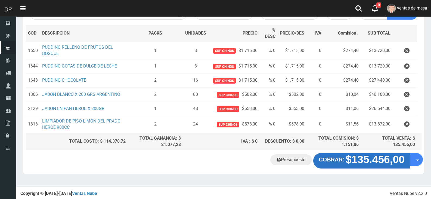
click at [362, 161] on strong "$135.456,00" at bounding box center [375, 160] width 59 height 12
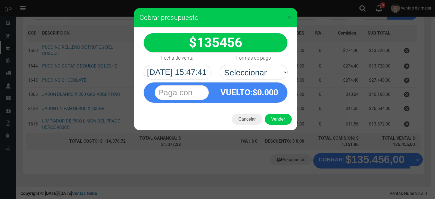
click at [263, 70] on select "Seleccionar Efectivo Tarjeta de Crédito Depósito Débito" at bounding box center [254, 72] width 68 height 15
select select "Efectivo"
click at [220, 65] on select "Seleccionar Efectivo Tarjeta de Crédito Depósito Débito" at bounding box center [254, 72] width 68 height 15
click at [283, 120] on button "Vender" at bounding box center [278, 119] width 27 height 11
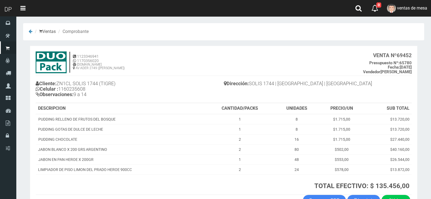
scroll to position [37, 0]
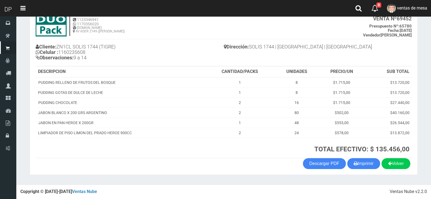
click at [373, 170] on section "1123346941 1170356020 [DOMAIN_NAME] AV ADER 2749 ([PERSON_NAME]) VENTA Nº 69452…" at bounding box center [224, 92] width 388 height 166
click at [373, 168] on button "Imprimir" at bounding box center [363, 163] width 33 height 11
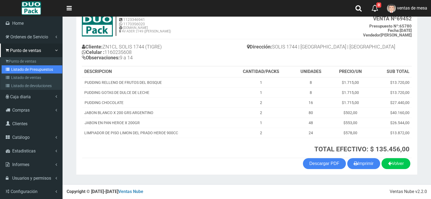
click at [24, 69] on link "Listado de Presupuestos" at bounding box center [32, 69] width 61 height 8
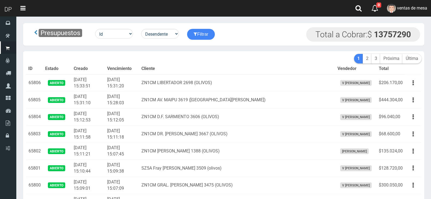
scroll to position [444, 0]
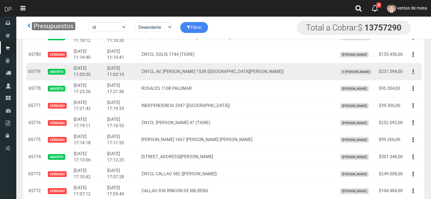
click at [417, 73] on button "button" at bounding box center [413, 72] width 12 height 10
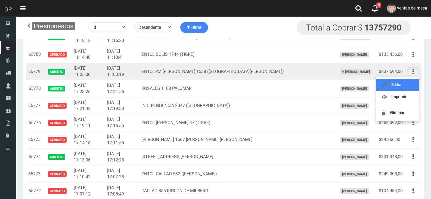
click at [413, 84] on link "Editar" at bounding box center [397, 85] width 43 height 12
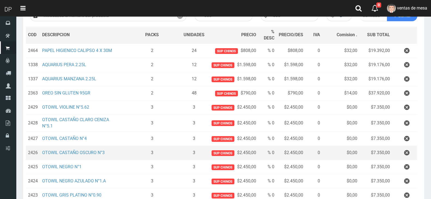
scroll to position [82, 0]
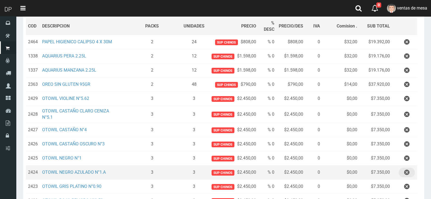
click at [405, 173] on icon "button" at bounding box center [406, 173] width 5 height 10
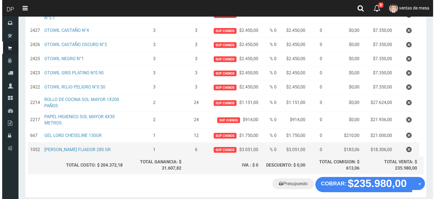
scroll to position [205, 0]
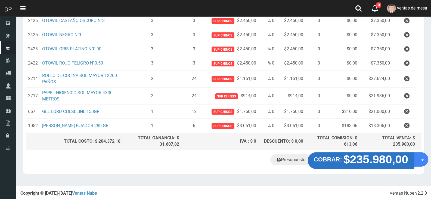
click at [324, 156] on strong "COBRAR:" at bounding box center [328, 159] width 28 height 7
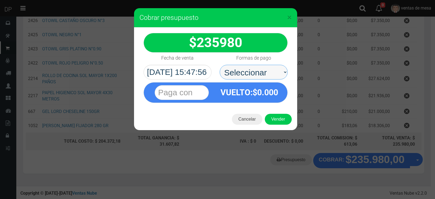
drag, startPoint x: 254, startPoint y: 71, endPoint x: 254, endPoint y: 79, distance: 7.6
click at [253, 74] on select "Seleccionar Efectivo Tarjeta de Crédito Depósito Débito" at bounding box center [254, 72] width 68 height 15
select select "Efectivo"
click at [220, 65] on select "Seleccionar Efectivo Tarjeta de Crédito Depósito Débito" at bounding box center [254, 72] width 68 height 15
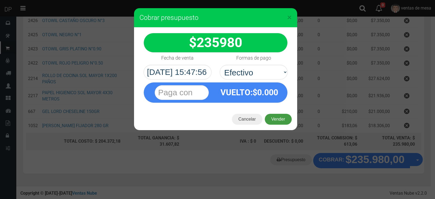
click at [279, 116] on button "Vender" at bounding box center [278, 119] width 27 height 11
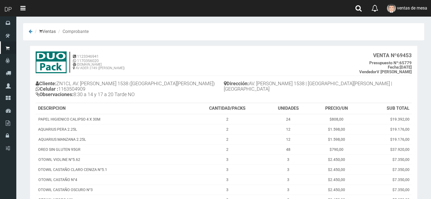
scroll to position [127, 0]
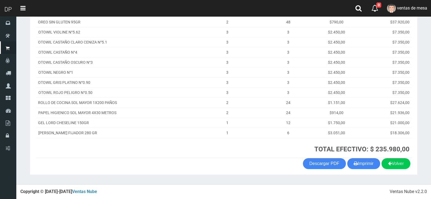
click at [357, 156] on th "TOTAL EFECTIVO: $ 235.980,00" at bounding box center [301, 148] width 222 height 20
click at [359, 162] on button "Imprimir" at bounding box center [363, 163] width 33 height 11
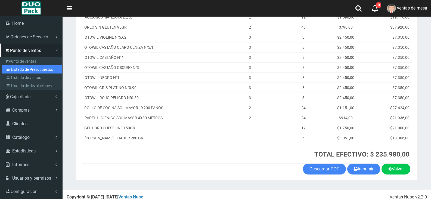
click at [30, 71] on link "Listado de Presupuestos" at bounding box center [32, 69] width 61 height 8
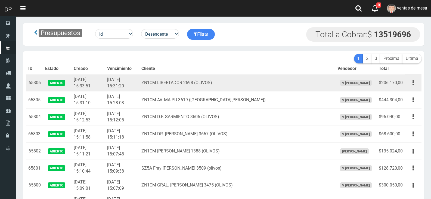
click at [177, 85] on td "ZN1CM LIBERTADOR 2698 (OLIVOS)" at bounding box center [237, 82] width 196 height 17
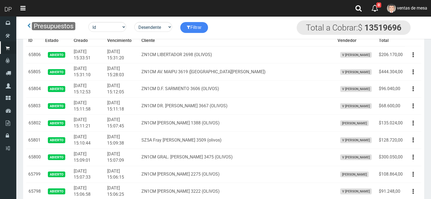
scroll to position [785, 0]
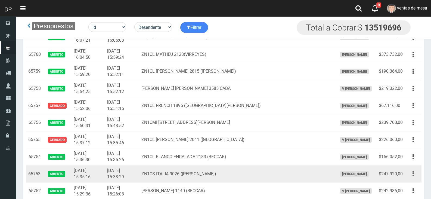
click at [417, 175] on button "button" at bounding box center [413, 174] width 12 height 10
click at [412, 183] on link "Editar" at bounding box center [397, 187] width 43 height 12
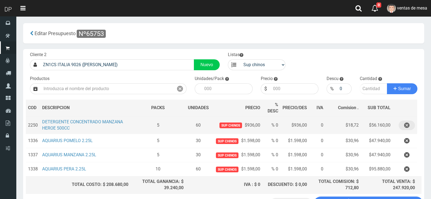
drag, startPoint x: 393, startPoint y: 122, endPoint x: 400, endPoint y: 124, distance: 7.0
click at [394, 122] on td at bounding box center [405, 124] width 24 height 17
click at [408, 125] on icon "button" at bounding box center [406, 126] width 5 height 10
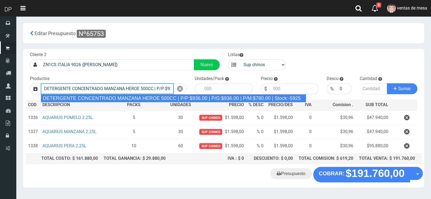
type input "DETERGENTE CONCENTRADO MANZANA HEROE 500CC | P/P:$936.00 | P/G:$936.00 | P/M:$7…"
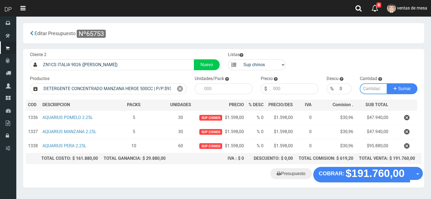
type input "12"
type input "936.00"
type input "2"
click at [387, 83] on button "Sumar" at bounding box center [402, 88] width 30 height 11
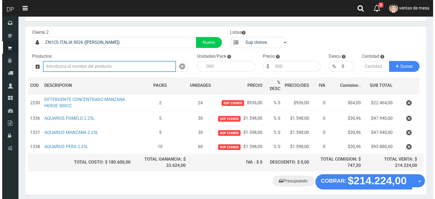
scroll to position [44, 0]
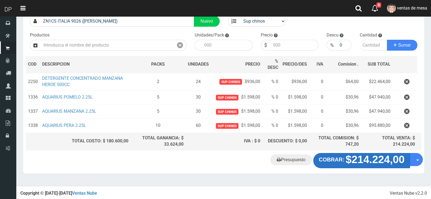
click at [357, 165] on strong "$214.224,00" at bounding box center [375, 159] width 59 height 12
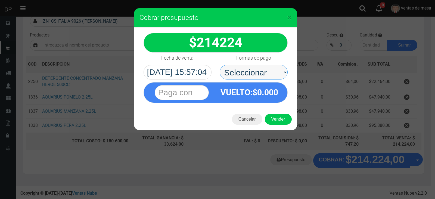
click at [270, 77] on select "Seleccionar Efectivo Tarjeta de Crédito Depósito Débito" at bounding box center [254, 72] width 68 height 15
select select "Efectivo"
click at [220, 65] on select "Seleccionar Efectivo Tarjeta de Crédito Depósito Débito" at bounding box center [254, 72] width 68 height 15
click at [279, 112] on div "Cancelar Vender" at bounding box center [215, 119] width 163 height 22
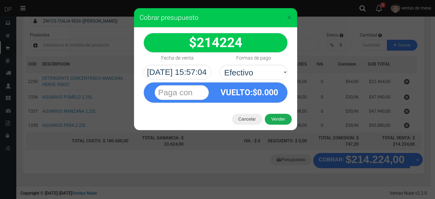
click at [279, 114] on div "Cancelar Vender" at bounding box center [215, 119] width 163 height 22
click at [281, 122] on button "Vender" at bounding box center [278, 119] width 27 height 11
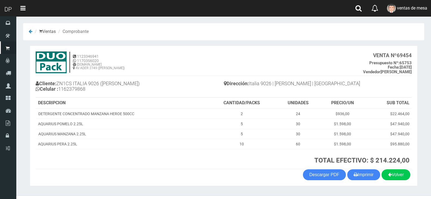
scroll to position [11, 0]
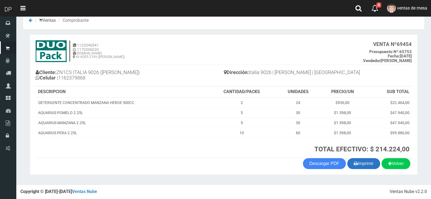
click at [372, 161] on button "Imprimir" at bounding box center [363, 163] width 33 height 11
